Goal: Task Accomplishment & Management: Use online tool/utility

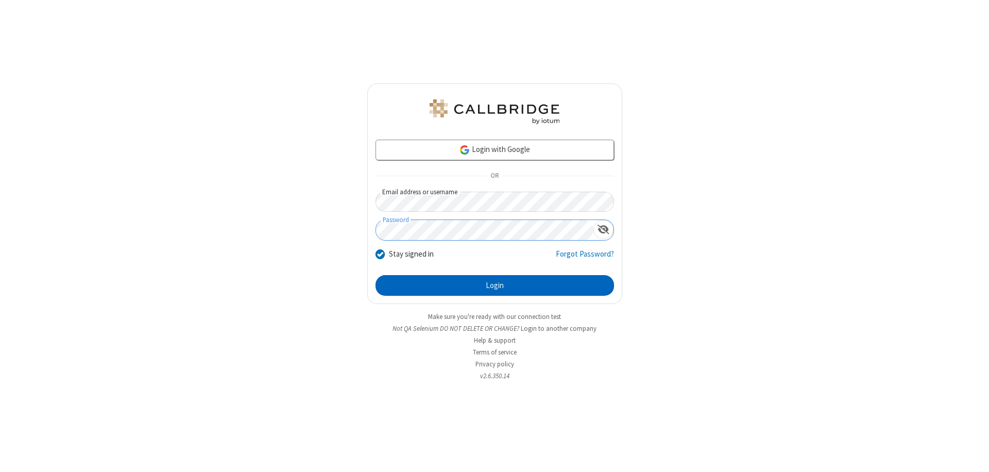
click at [494, 285] on button "Login" at bounding box center [494, 285] width 238 height 21
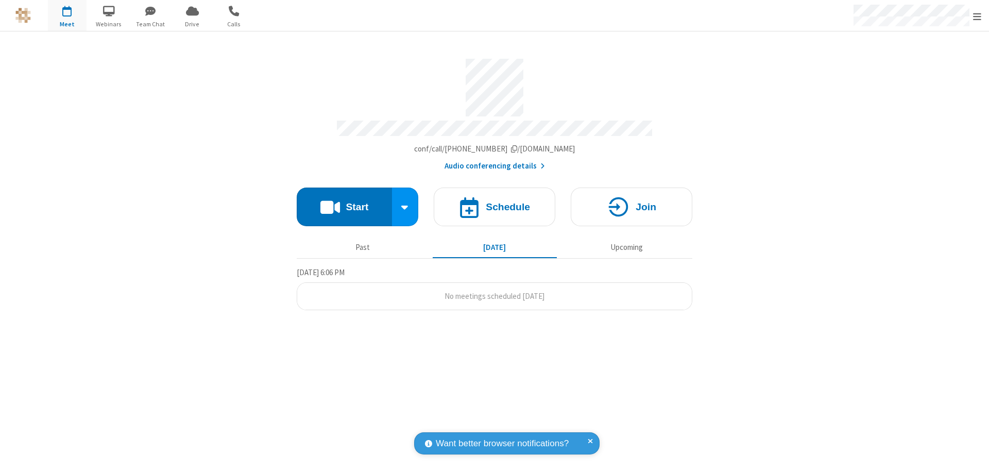
click at [344, 202] on button "Start" at bounding box center [344, 206] width 95 height 39
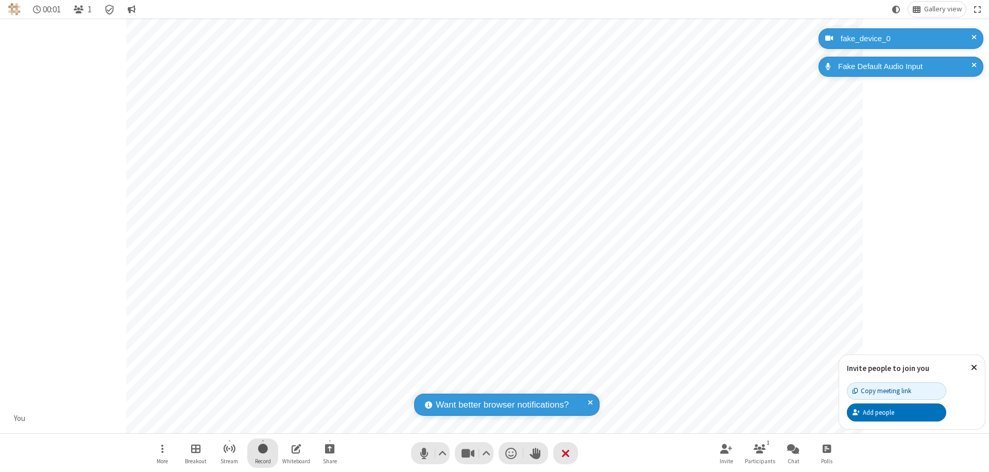
click at [263, 453] on span "Start recording" at bounding box center [263, 448] width 10 height 13
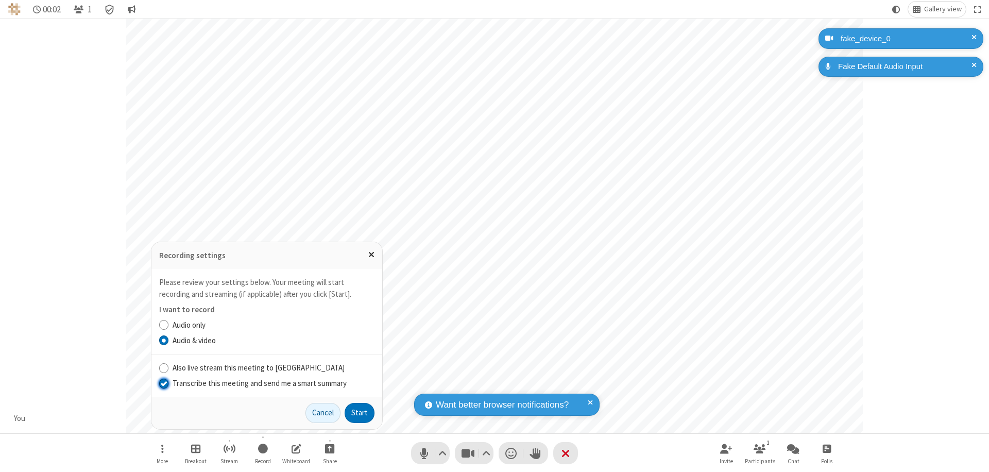
click at [163, 383] on input "Transcribe this meeting and send me a smart summary" at bounding box center [164, 382] width 10 height 11
click at [359, 412] on button "Start" at bounding box center [359, 413] width 30 height 21
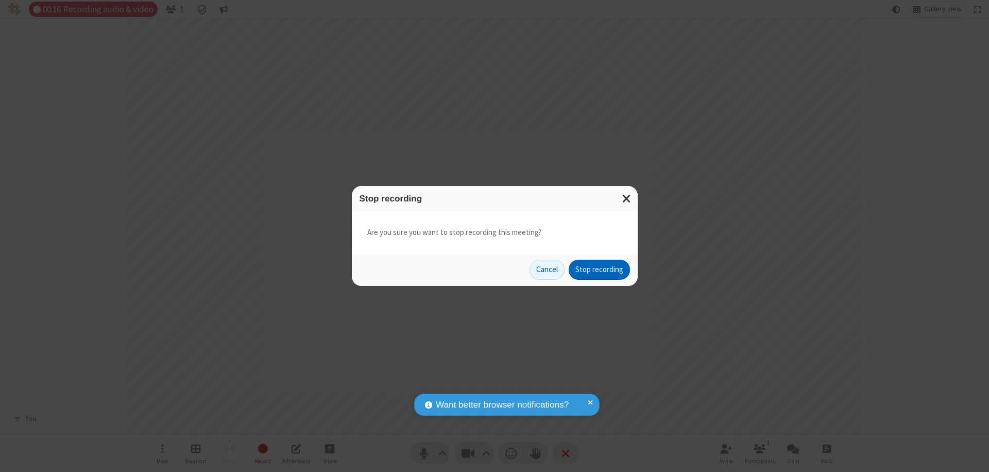
click at [599, 269] on button "Stop recording" at bounding box center [598, 269] width 61 height 21
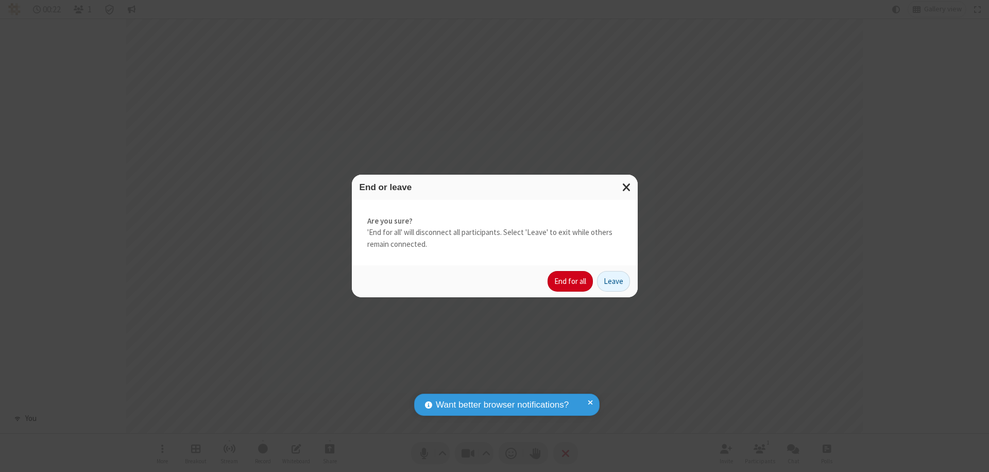
click at [570, 281] on button "End for all" at bounding box center [569, 281] width 45 height 21
